Goal: Task Accomplishment & Management: Manage account settings

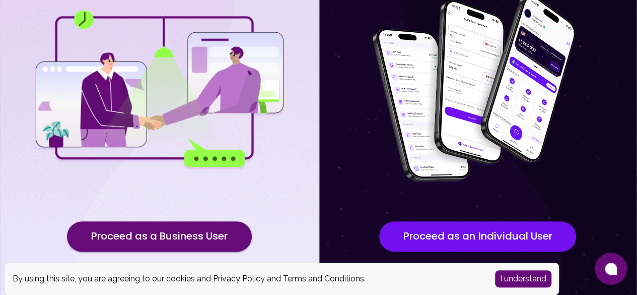
scroll to position [160, 0]
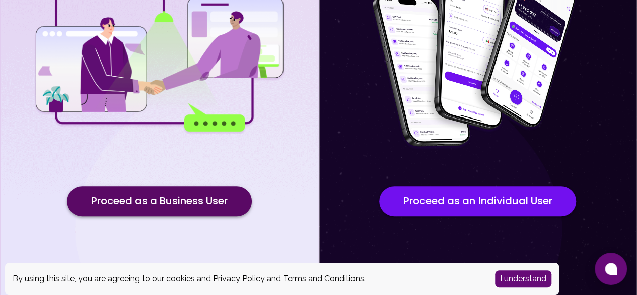
click at [206, 202] on button "Proceed as a Business User" at bounding box center [159, 201] width 185 height 30
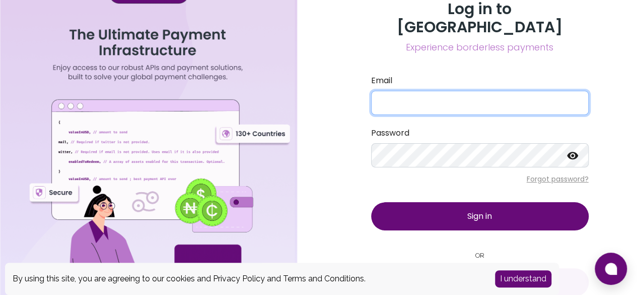
type input "[EMAIL_ADDRESS][DOMAIN_NAME]"
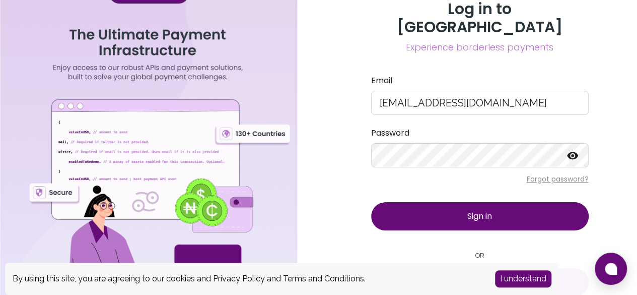
click at [437, 202] on button "Sign in" at bounding box center [480, 216] width 218 height 28
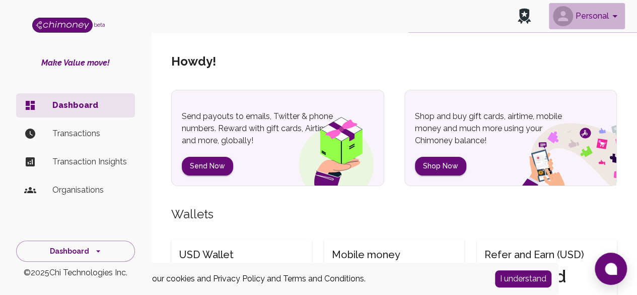
click at [598, 16] on button "Personal" at bounding box center [587, 16] width 76 height 26
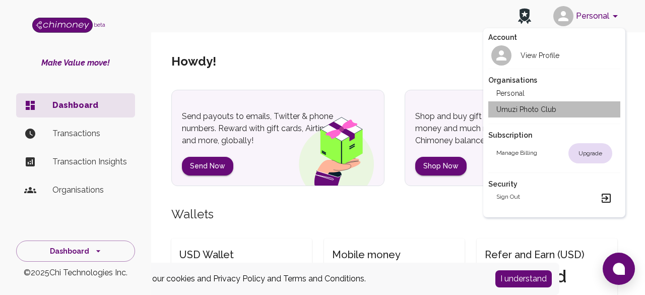
click at [521, 105] on li "Umuzi Photo Club" at bounding box center [554, 109] width 132 height 16
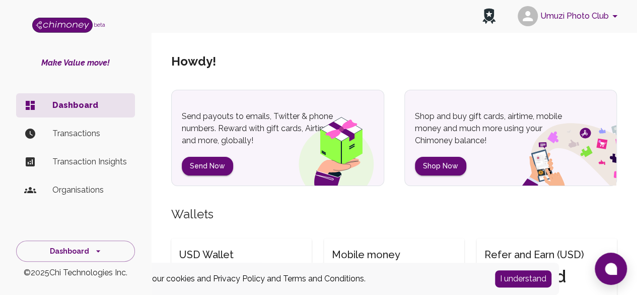
click at [76, 189] on p "Organisations" at bounding box center [89, 190] width 75 height 12
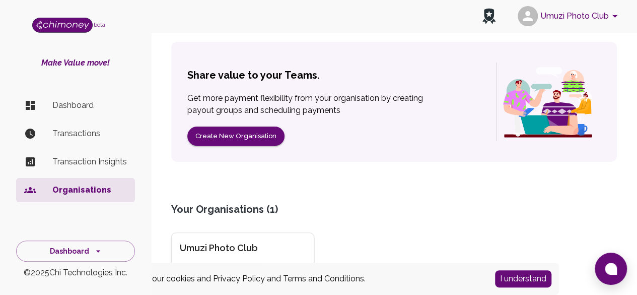
scroll to position [167, 0]
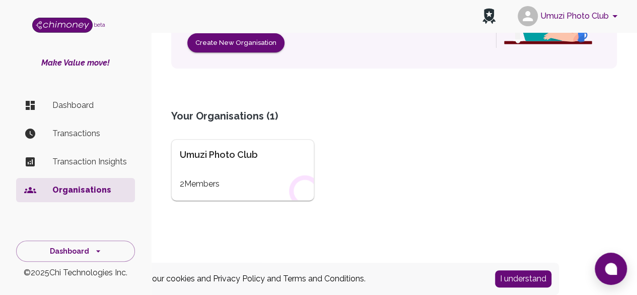
click at [182, 151] on div "Umuzi Photo Club" at bounding box center [243, 155] width 126 height 14
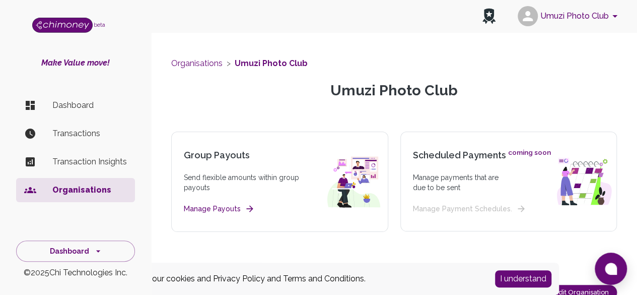
scroll to position [134, 0]
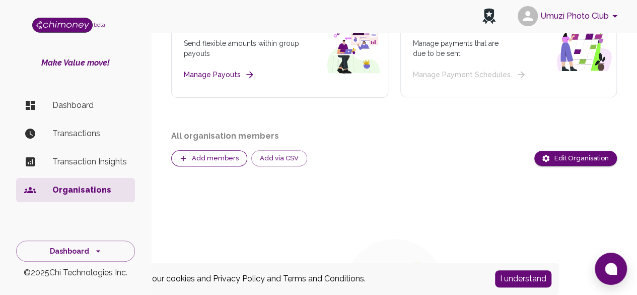
click at [201, 158] on button "Add members" at bounding box center [209, 158] width 76 height 17
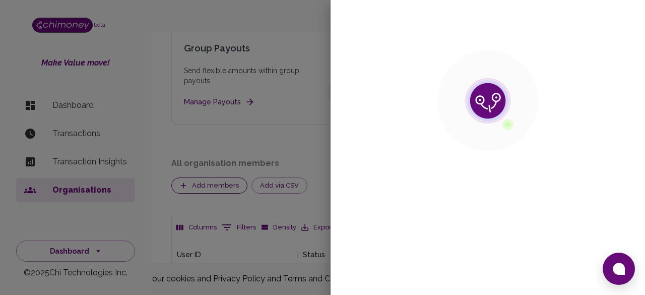
scroll to position [104, 437]
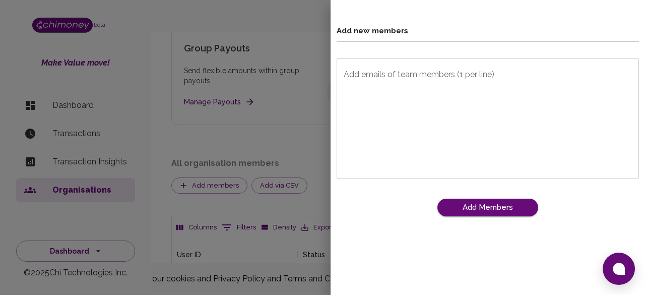
click at [435, 97] on textarea "Add emails of team members (1 per line)" at bounding box center [487, 118] width 288 height 104
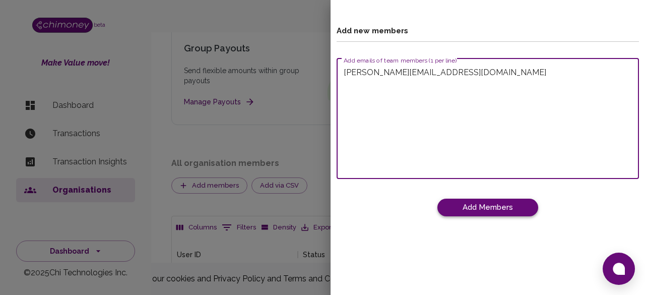
type textarea "[PERSON_NAME][EMAIL_ADDRESS][DOMAIN_NAME]"
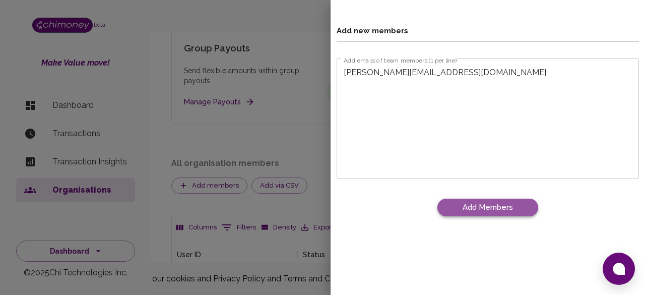
click at [493, 204] on button "Add Members" at bounding box center [487, 206] width 101 height 17
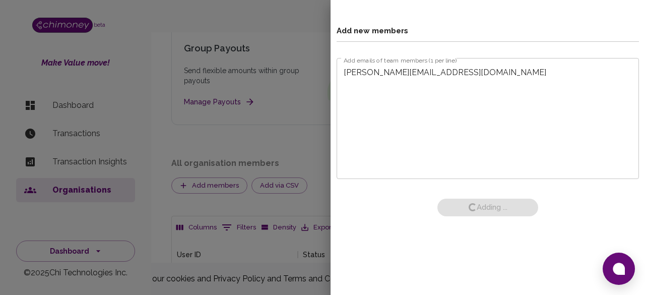
scroll to position [104, 445]
